Goal: Task Accomplishment & Management: Use online tool/utility

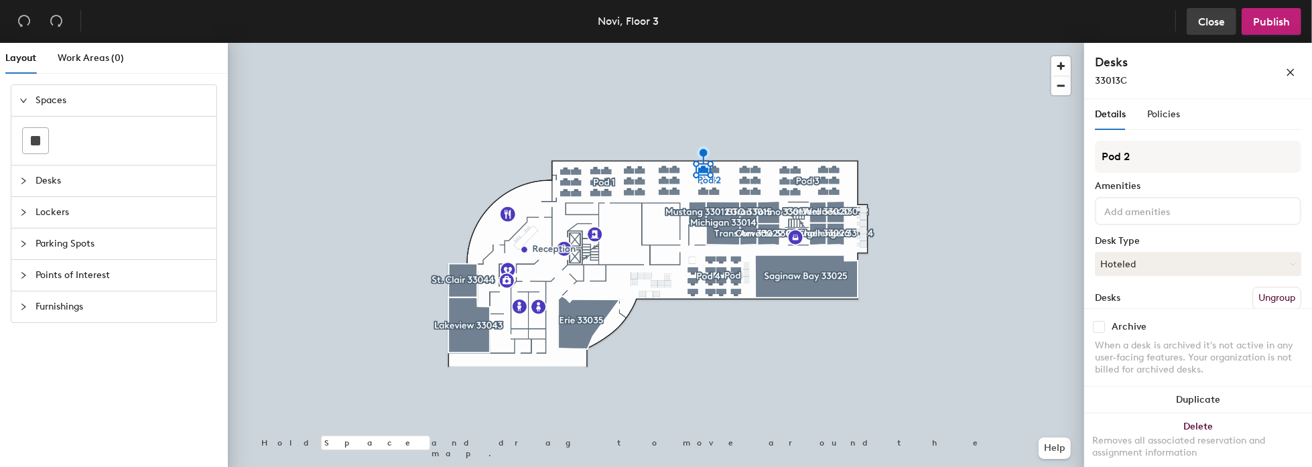
click at [1220, 20] on span "Close" at bounding box center [1211, 21] width 27 height 13
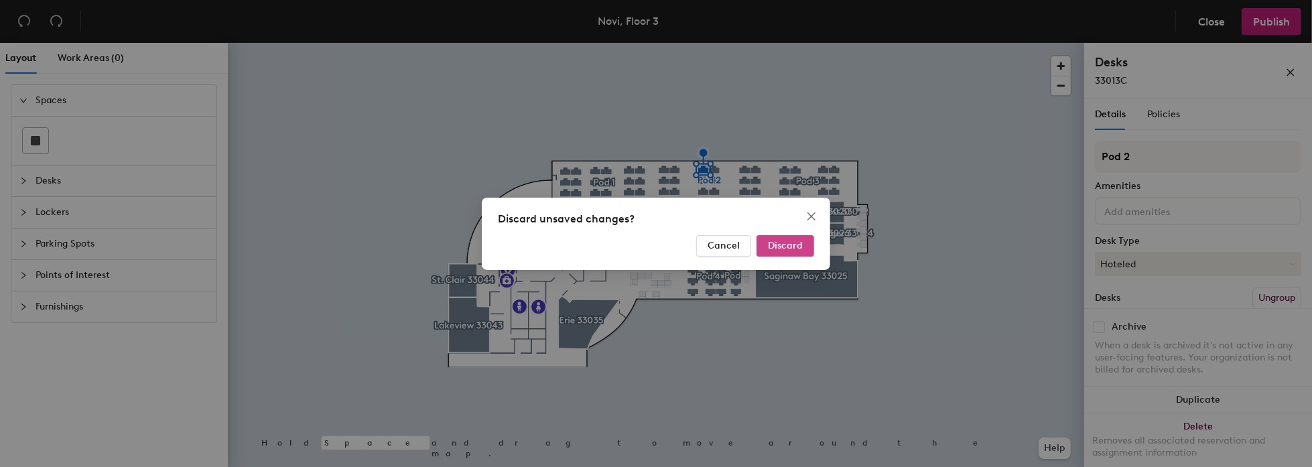
click at [782, 249] on span "Discard" at bounding box center [785, 245] width 35 height 11
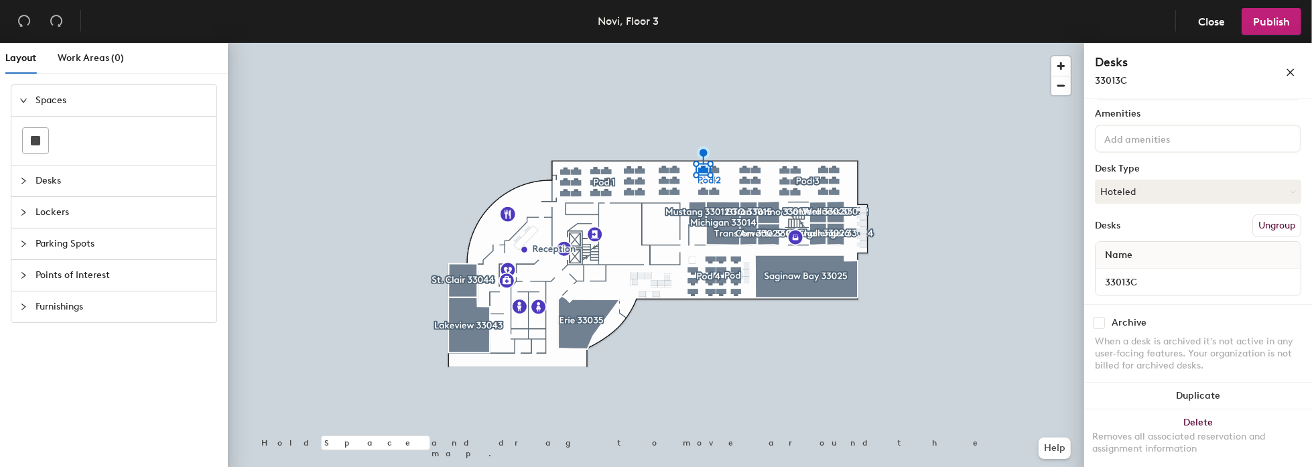
scroll to position [76, 0]
click at [1195, 188] on button "Hoteled" at bounding box center [1198, 188] width 206 height 24
click at [1130, 226] on div "Assigned" at bounding box center [1162, 229] width 134 height 20
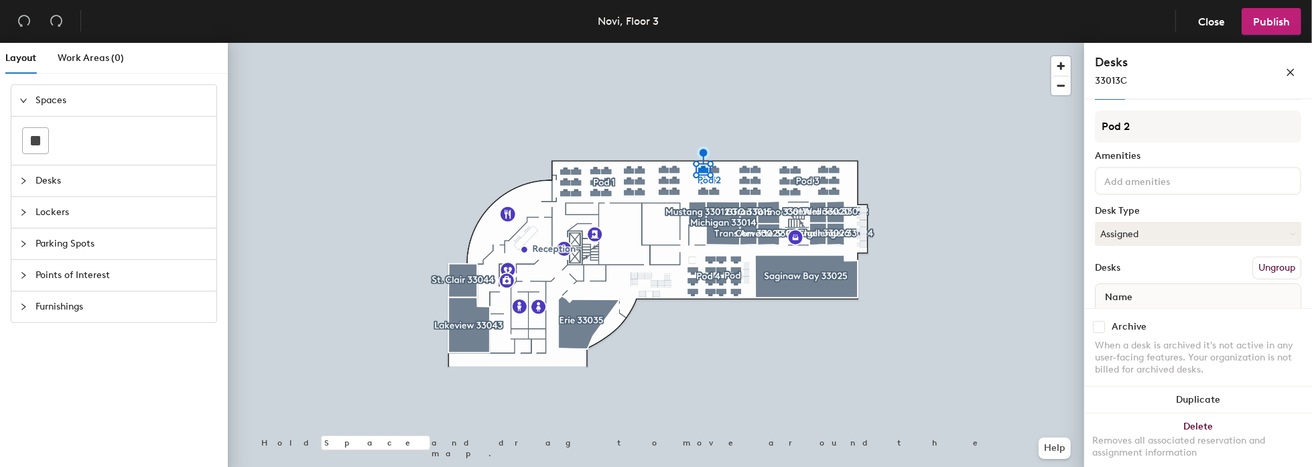
scroll to position [9, 0]
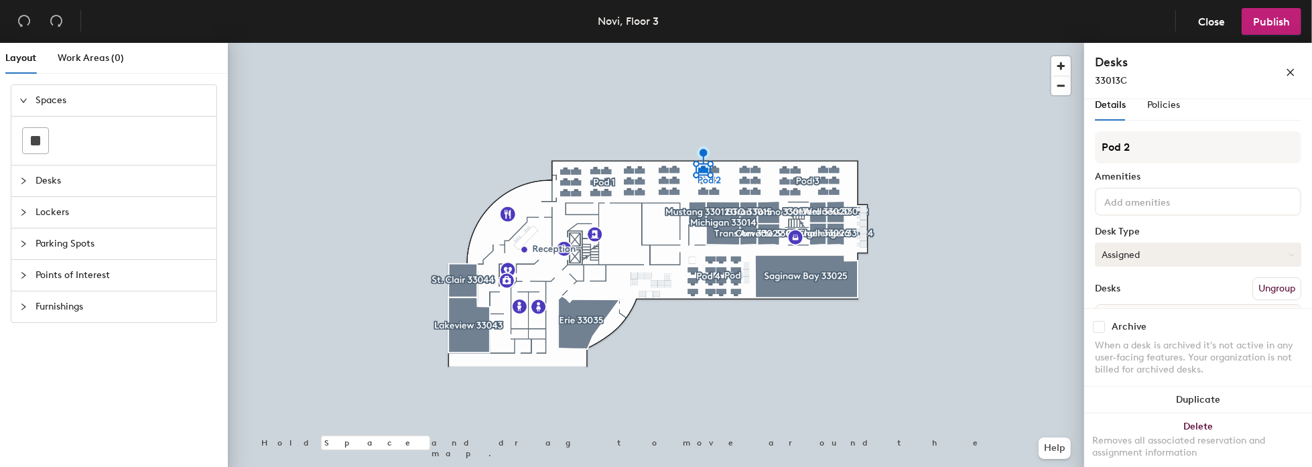
click at [1220, 249] on button "Assigned" at bounding box center [1198, 254] width 206 height 24
click at [1114, 333] on div "Hoteled" at bounding box center [1162, 336] width 134 height 20
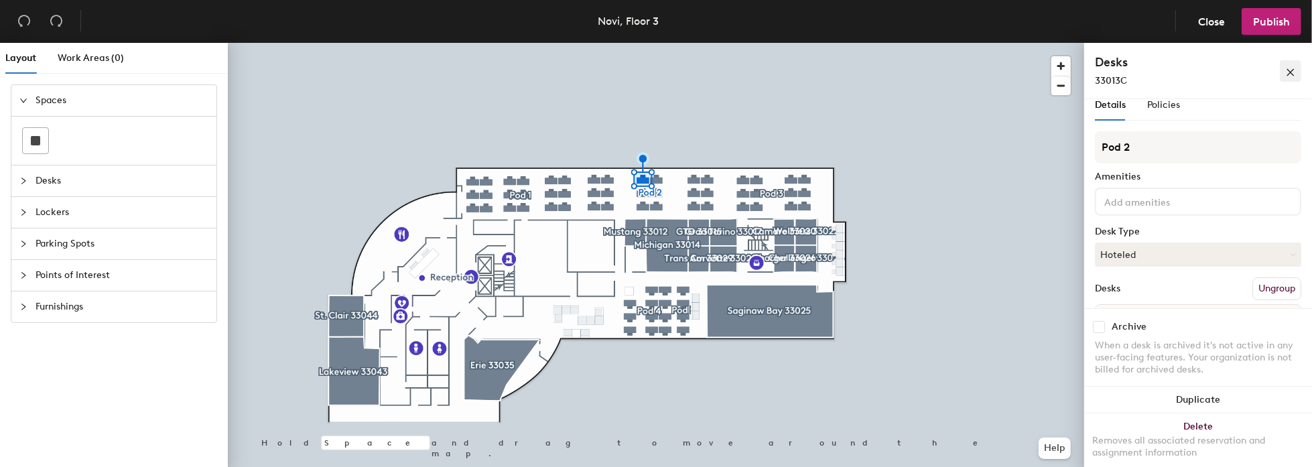
click at [1295, 67] on span "button" at bounding box center [1289, 70] width 9 height 11
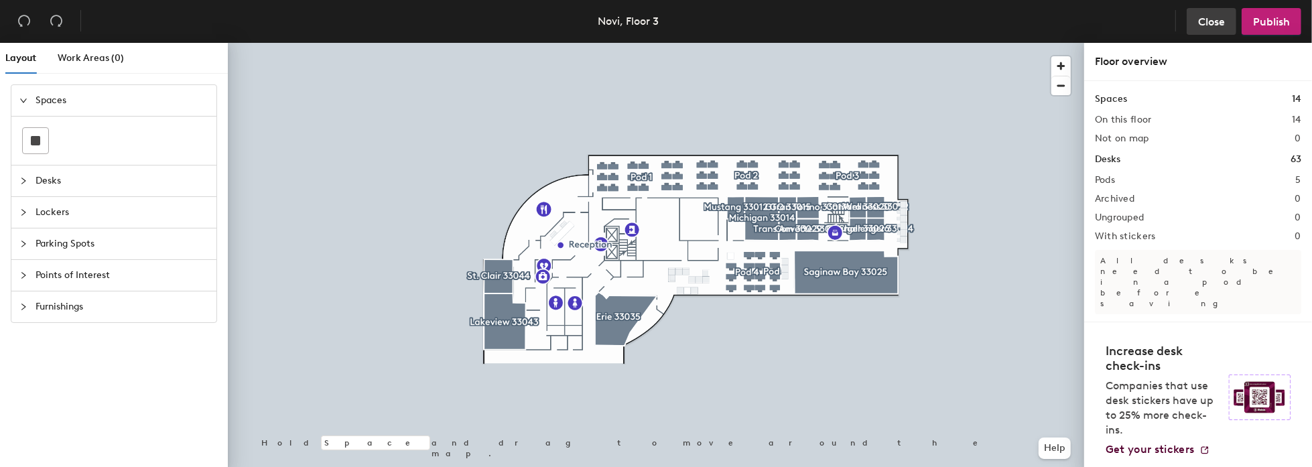
click at [1211, 23] on span "Close" at bounding box center [1211, 21] width 27 height 13
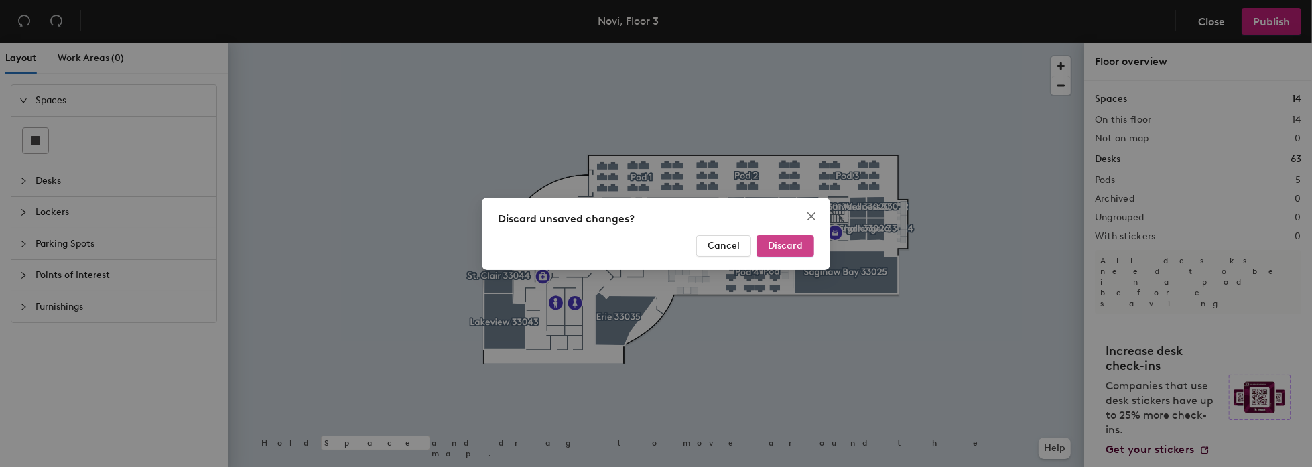
click at [778, 238] on button "Discard" at bounding box center [785, 245] width 58 height 21
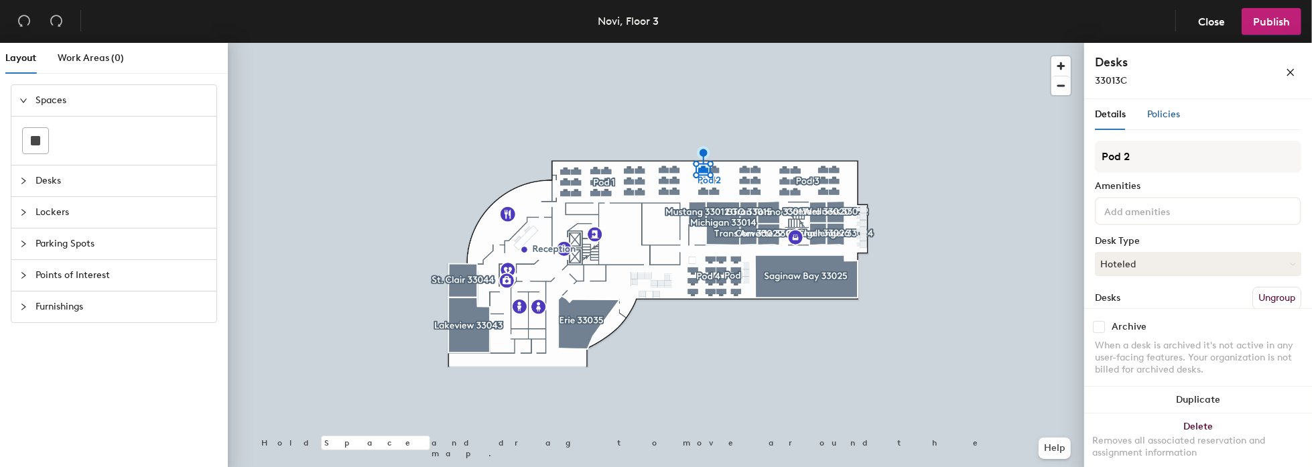
click at [1166, 117] on span "Policies" at bounding box center [1163, 114] width 33 height 11
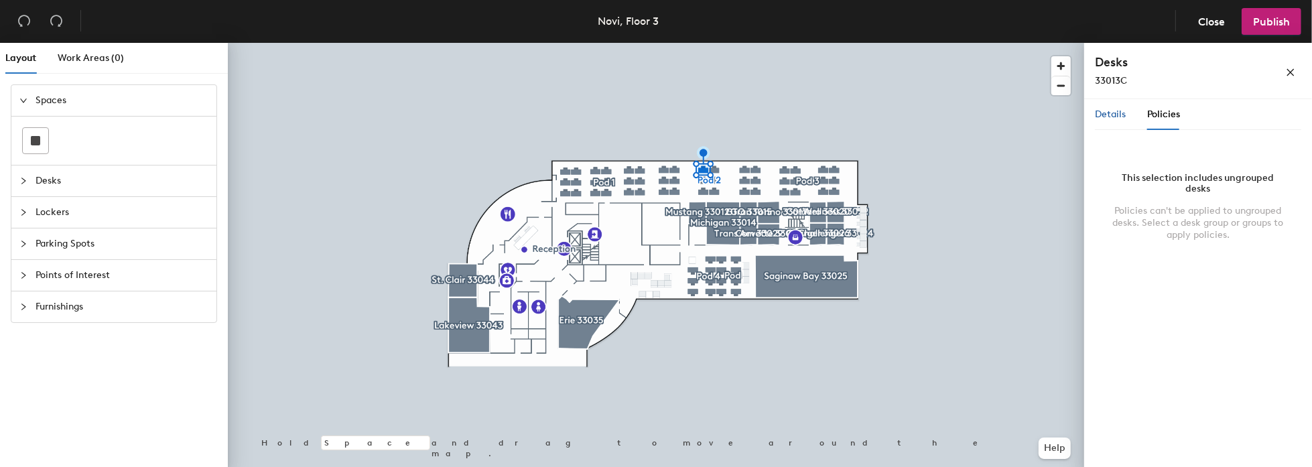
click at [1116, 117] on span "Details" at bounding box center [1110, 114] width 31 height 11
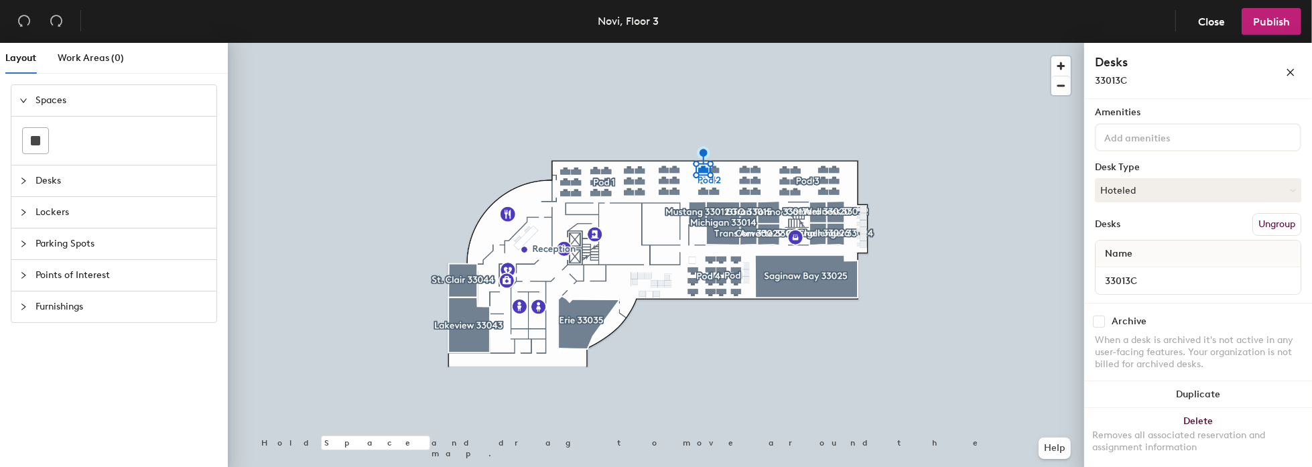
scroll to position [76, 0]
click at [1212, 21] on span "Close" at bounding box center [1211, 21] width 27 height 13
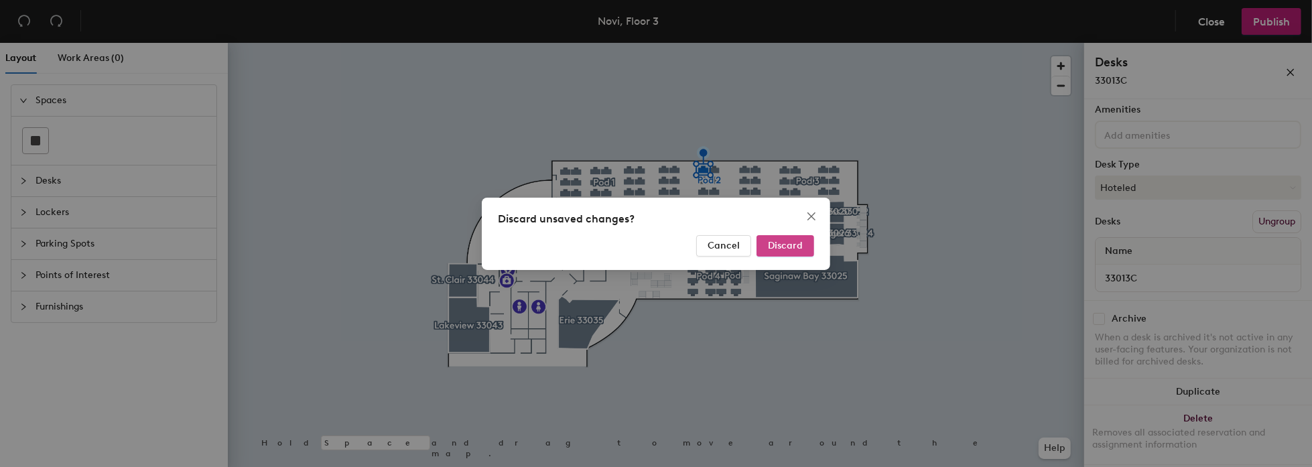
click at [791, 247] on span "Discard" at bounding box center [785, 245] width 35 height 11
